Goal: Use online tool/utility: Utilize a website feature to perform a specific function

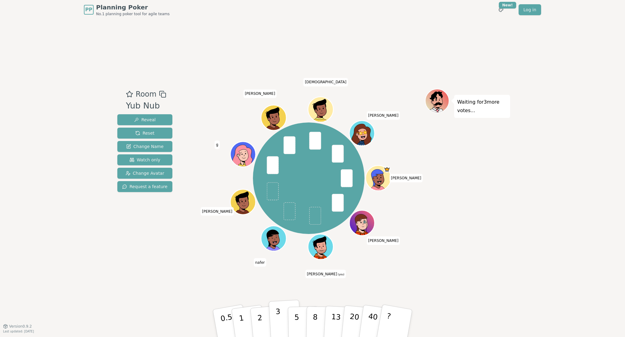
click at [279, 323] on p "3" at bounding box center [278, 323] width 7 height 33
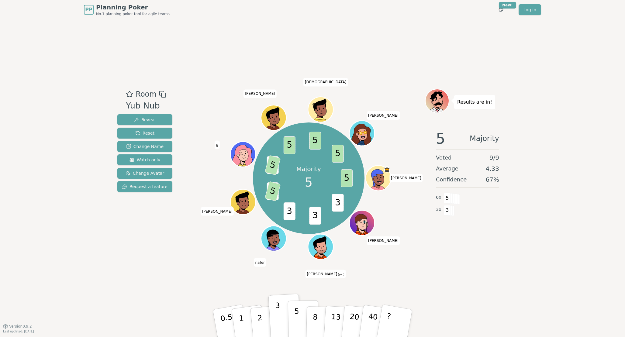
click at [298, 324] on p "5" at bounding box center [296, 323] width 5 height 33
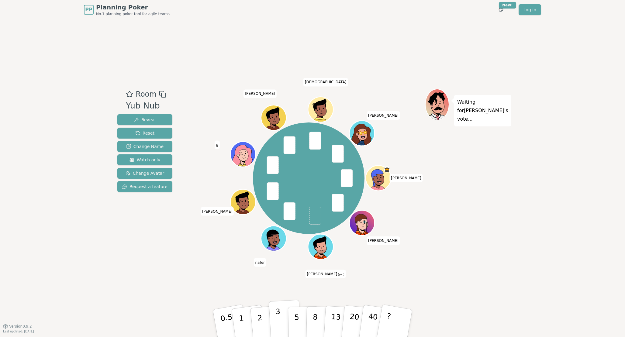
click at [279, 320] on p "3" at bounding box center [278, 323] width 7 height 33
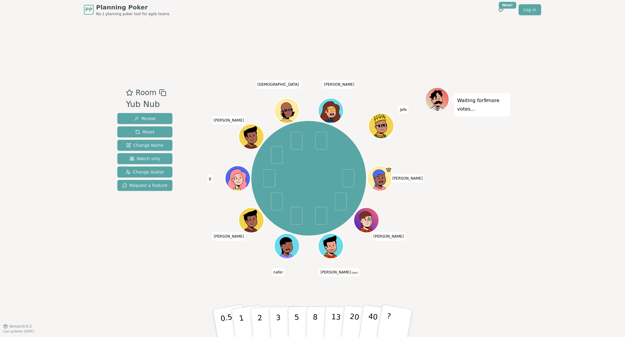
click at [200, 276] on div "Room Yub Nub Reveal Reset Change Name Watch only Change Avatar Request a featur…" at bounding box center [312, 172] width 395 height 307
click at [259, 328] on p "2" at bounding box center [260, 324] width 8 height 33
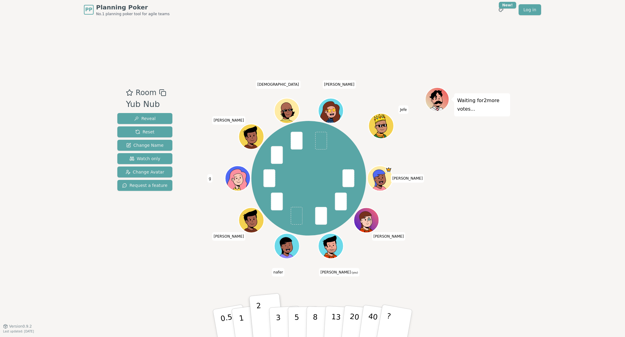
click at [160, 246] on div "Room Yub Nub Reveal Reset Change Name Watch only Change Avatar Request a feature" at bounding box center [145, 172] width 60 height 171
click at [161, 247] on div "Room Yub Nub Reveal Reset Change Name Watch only Change Avatar Request a feature" at bounding box center [145, 172] width 60 height 171
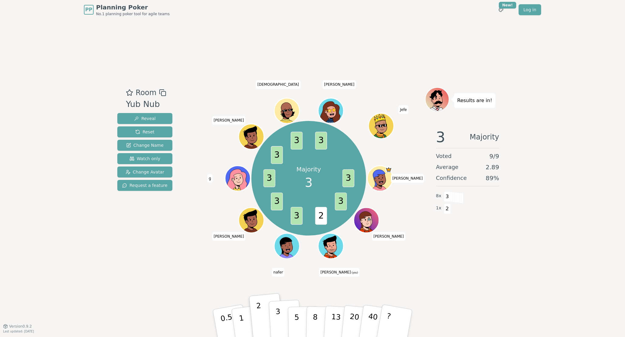
click at [276, 319] on button "3" at bounding box center [285, 323] width 33 height 47
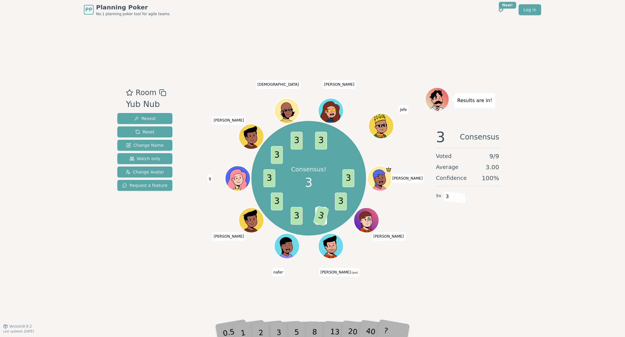
click at [201, 270] on div "Room Yub Nub Reveal Reset Change Name Watch only Change Avatar Request a featur…" at bounding box center [312, 172] width 395 height 307
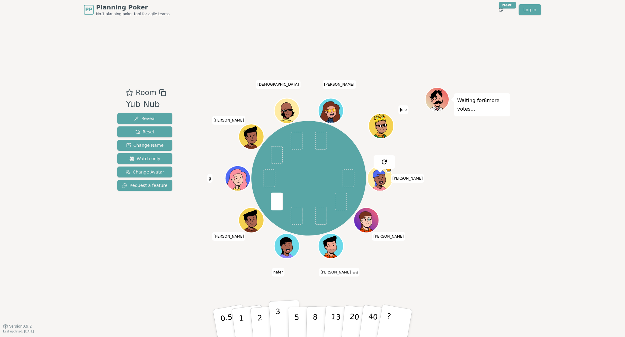
click at [281, 326] on button "3" at bounding box center [285, 323] width 33 height 47
click at [279, 318] on p "3" at bounding box center [278, 323] width 7 height 33
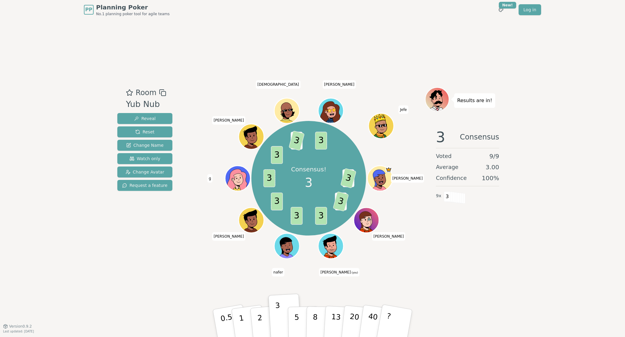
click at [168, 250] on div "Room Yub Nub Reveal Reset Change Name Watch only Change Avatar Request a feature" at bounding box center [145, 172] width 60 height 171
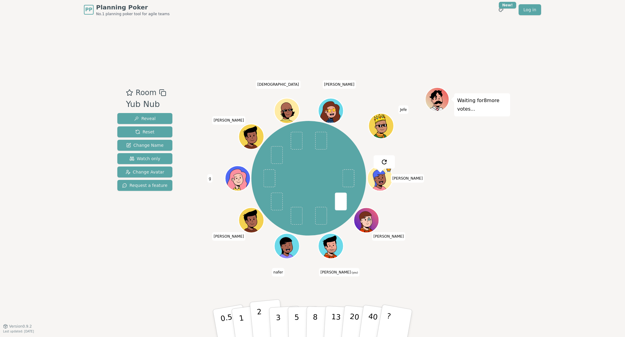
click at [260, 319] on p "2" at bounding box center [260, 324] width 8 height 33
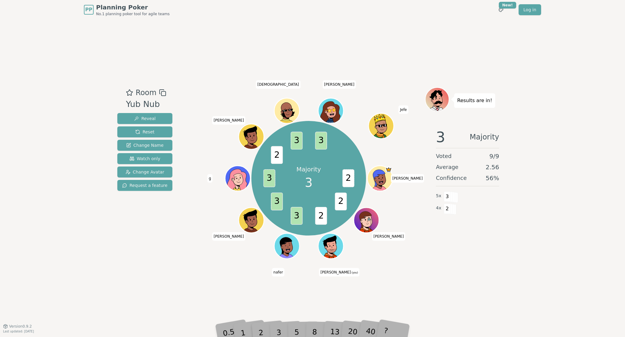
click at [195, 269] on div "Room Yub Nub Reveal Reset Change Name Watch only Change Avatar Request a featur…" at bounding box center [312, 172] width 395 height 307
click at [191, 298] on div "Room Yub Nub Reveal Reset Change Name Watch only Change Avatar Request a featur…" at bounding box center [312, 172] width 395 height 307
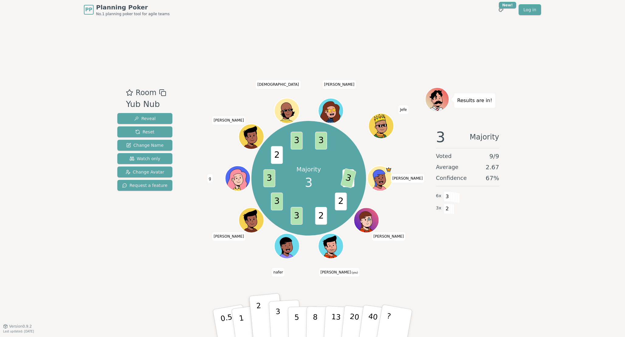
click at [278, 320] on p "3" at bounding box center [278, 323] width 7 height 33
